Goal: Consume media (video, audio): Consume media (video, audio)

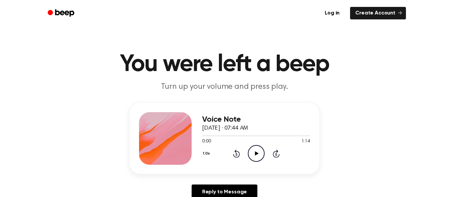
click at [258, 155] on icon "Play Audio" at bounding box center [256, 153] width 17 height 17
click at [257, 155] on icon "Play Audio" at bounding box center [256, 153] width 17 height 17
click at [279, 154] on icon at bounding box center [276, 154] width 7 height 8
click at [276, 153] on icon at bounding box center [276, 154] width 7 height 8
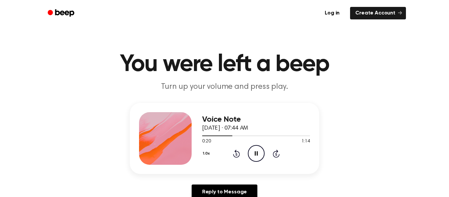
click at [276, 153] on icon at bounding box center [276, 154] width 7 height 8
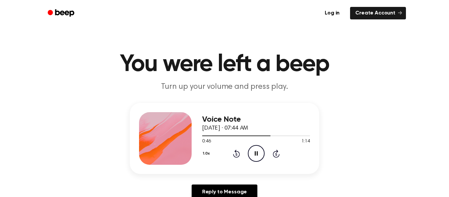
click at [276, 153] on icon at bounding box center [276, 154] width 7 height 8
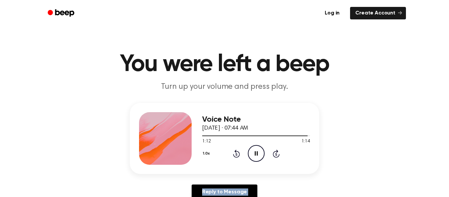
click at [276, 153] on icon at bounding box center [276, 154] width 7 height 8
click at [169, 142] on div at bounding box center [165, 138] width 53 height 53
